Goal: Task Accomplishment & Management: Manage account settings

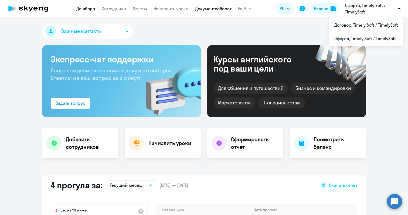
click at [211, 9] on link "Документооборот" at bounding box center [213, 8] width 36 height 5
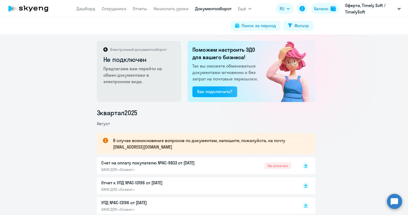
scroll to position [16, 0]
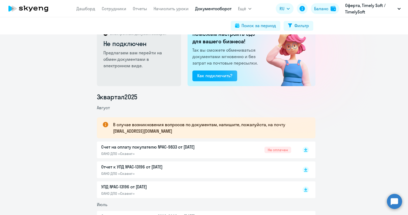
click at [162, 149] on p "Счет на оплату покупателю №AC-9833 от [DATE]" at bounding box center [157, 147] width 113 height 6
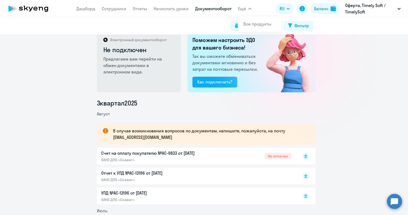
scroll to position [51, 0]
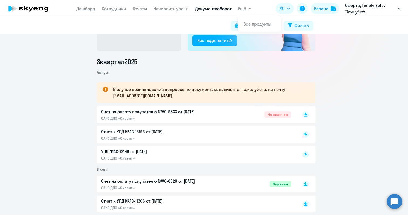
click at [395, 204] on circle at bounding box center [394, 201] width 15 height 15
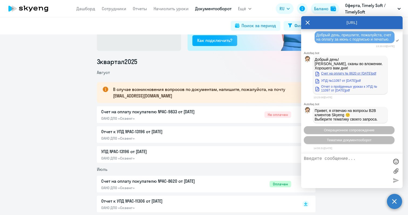
scroll to position [7269, 0]
copy span "Добрый день, пришлите, пожалуйста, счет на оплату за июнь с подписью и печатью."
drag, startPoint x: 317, startPoint y: 75, endPoint x: 344, endPoint y: 87, distance: 29.3
click at [344, 43] on div "Добрый день, пришлите, пожалуйста, счет на оплату за июнь с подписью и печатью." at bounding box center [354, 37] width 80 height 12
click at [328, 162] on textarea at bounding box center [346, 171] width 85 height 29
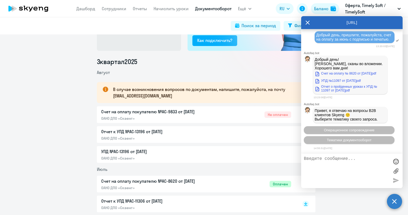
paste textarea "Добрый день, пришлите, пожалуйста, счет на оплату за июнь с подписью и печатью."
click at [310, 170] on textarea "Добрый день, пришлите, пожалуйста, счет на оплату за июнь с подписью и печатью." at bounding box center [346, 171] width 85 height 29
type textarea "Добрый день, пришлите, пожалуйста, счет на оплату за июль с подписью и печатью."
click at [394, 181] on div at bounding box center [396, 181] width 8 height 8
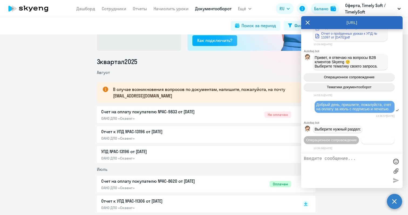
scroll to position [7384, 0]
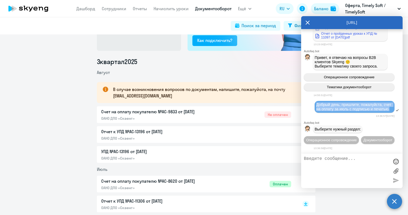
drag, startPoint x: 334, startPoint y: 99, endPoint x: 316, endPoint y: 91, distance: 19.3
click at [316, 103] on div "Добрый день, пришлите, пожалуйста, счет на оплату за июль с подписью и печатью." at bounding box center [354, 107] width 77 height 9
copy span "Добрый день, пришлите, пожалуйста, счет на оплату за июль с подписью и печатью."
click at [363, 141] on span "Документооборот" at bounding box center [377, 140] width 29 height 4
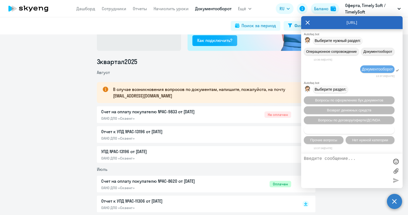
scroll to position [7473, 0]
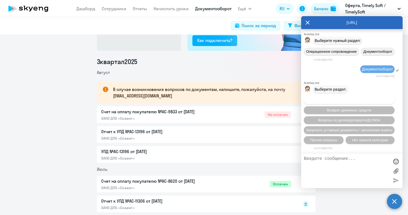
click at [333, 100] on span "Вопросы по оформлению бух.документов" at bounding box center [349, 100] width 68 height 4
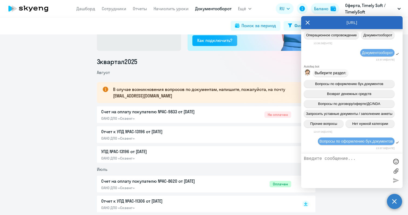
scroll to position [7544, 0]
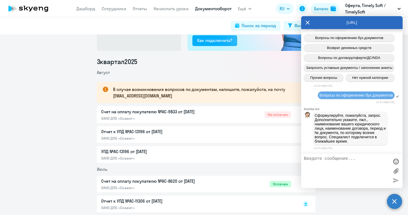
click at [335, 165] on textarea at bounding box center [346, 171] width 85 height 29
paste textarea "Добрый день, пришлите, пожалуйста, счет на оплату за июль с подписью и печатью."
type textarea "Добрый день, пришлите, пожалуйста, счет на оплату за июль с подписью и печатью."
click at [398, 180] on div at bounding box center [396, 181] width 8 height 8
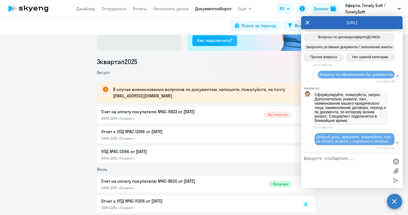
click at [32, 7] on icon at bounding box center [28, 8] width 47 height 13
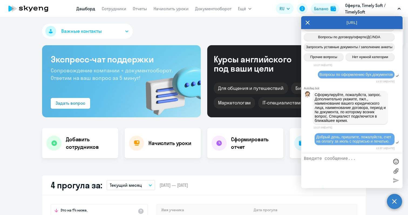
click at [309, 21] on icon at bounding box center [308, 23] width 4 height 4
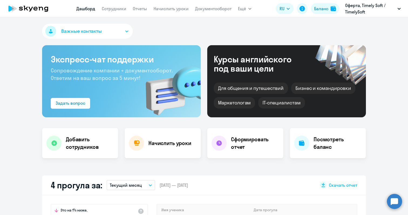
scroll to position [117, 0]
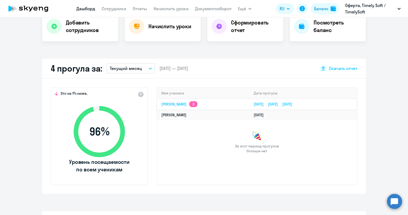
select select "30"
click at [185, 70] on span "[DATE] — [DATE]" at bounding box center [173, 69] width 29 height 6
click at [144, 70] on button "Текущий месяц" at bounding box center [131, 68] width 49 height 10
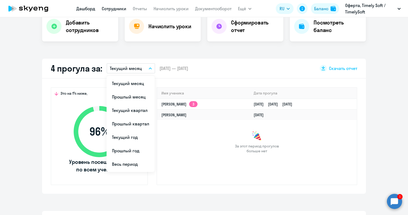
click at [114, 8] on link "Сотрудники" at bounding box center [114, 8] width 25 height 5
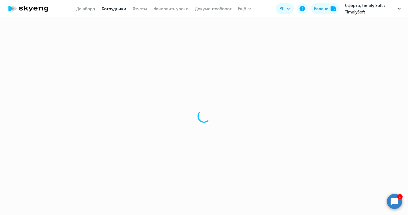
select select "30"
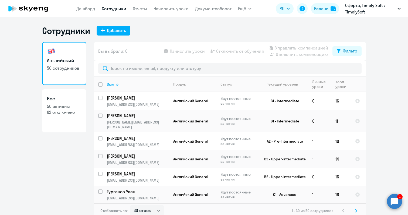
click at [244, 52] on app-table-action-button "Отключить от обучения" at bounding box center [236, 51] width 55 height 6
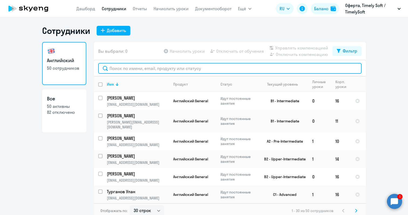
click at [126, 71] on input "text" at bounding box center [229, 68] width 263 height 11
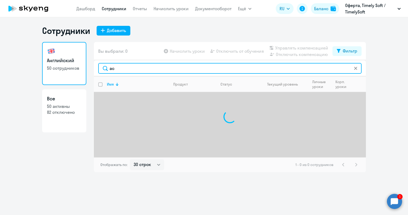
type input "[PERSON_NAME]"
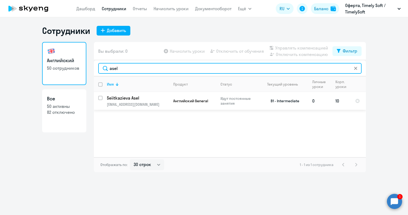
type input "asel"
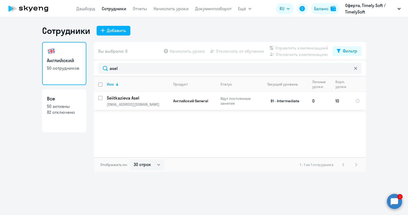
click at [100, 98] on input "select row 21268077" at bounding box center [103, 101] width 11 height 11
checkbox input "true"
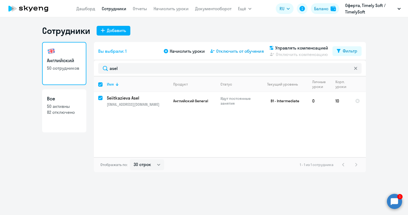
click at [237, 50] on span "Отключить от обучения" at bounding box center [240, 51] width 48 height 6
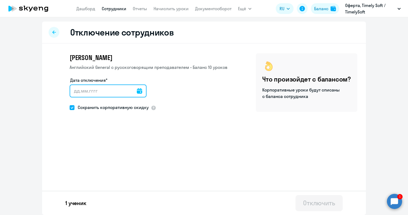
click at [105, 90] on input "Дата отключения*" at bounding box center [108, 91] width 77 height 13
click at [140, 92] on icon at bounding box center [139, 90] width 5 height 5
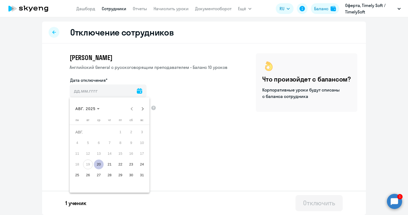
click at [96, 166] on span "20" at bounding box center [99, 165] width 10 height 10
type input "[DATE]"
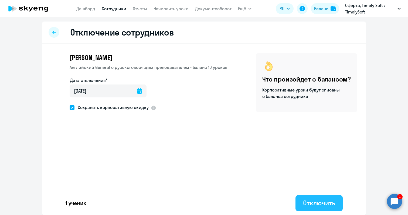
click at [310, 203] on div "Отключить" at bounding box center [319, 203] width 32 height 9
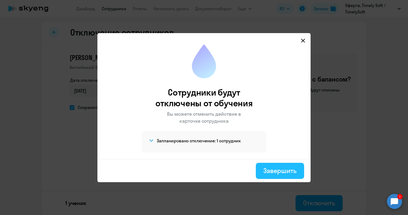
click at [272, 171] on div "Завершить" at bounding box center [279, 171] width 33 height 9
select select "30"
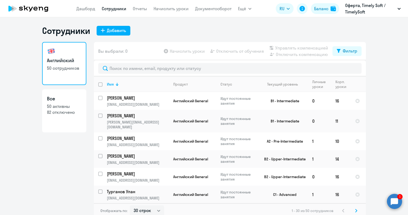
click at [392, 202] on circle at bounding box center [394, 201] width 15 height 15
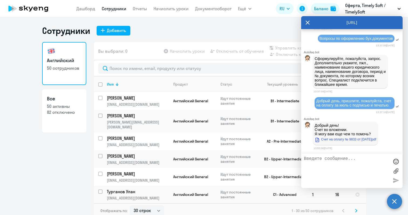
scroll to position [7606, 0]
click at [332, 140] on link "Счет на оплату № 9833 от [DATE]pdf" at bounding box center [344, 139] width 61 height 6
